Goal: Find specific page/section: Find specific page/section

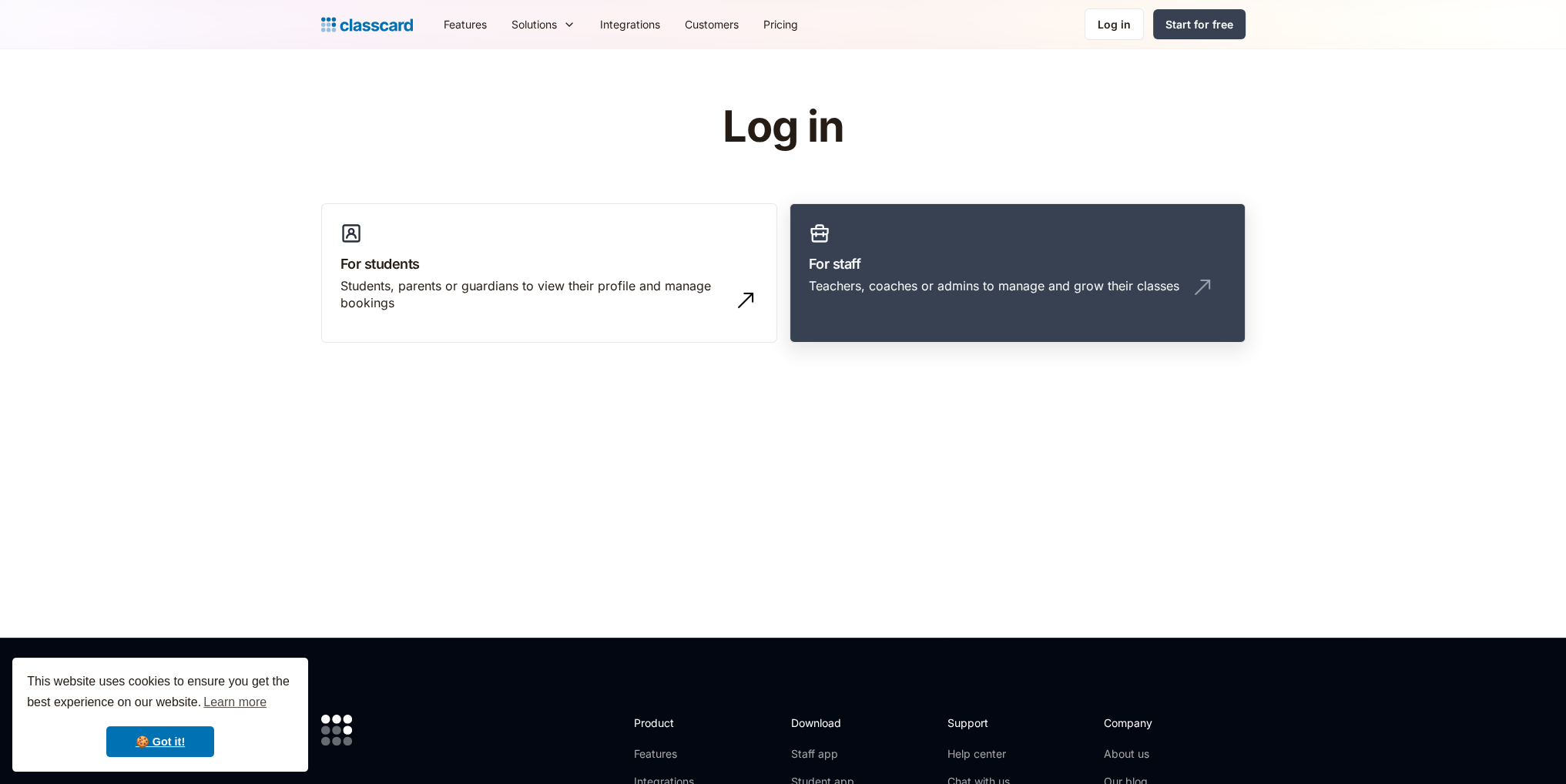
click at [997, 270] on h3 "For staff" at bounding box center [1017, 263] width 418 height 21
click at [999, 263] on h3 "For staff" at bounding box center [1017, 263] width 418 height 21
